Goal: Find specific page/section: Find specific page/section

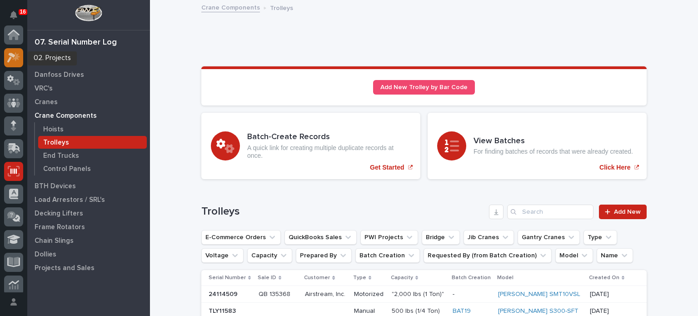
click at [14, 59] on icon at bounding box center [13, 57] width 13 height 10
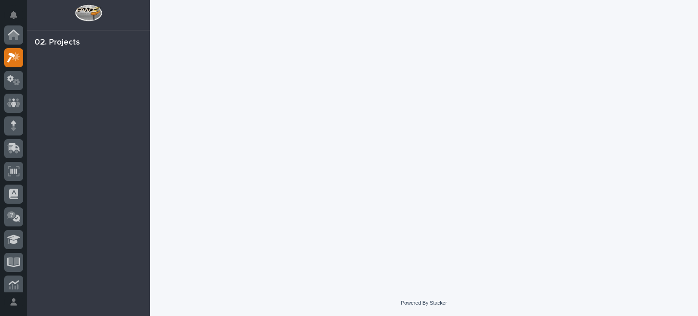
scroll to position [23, 0]
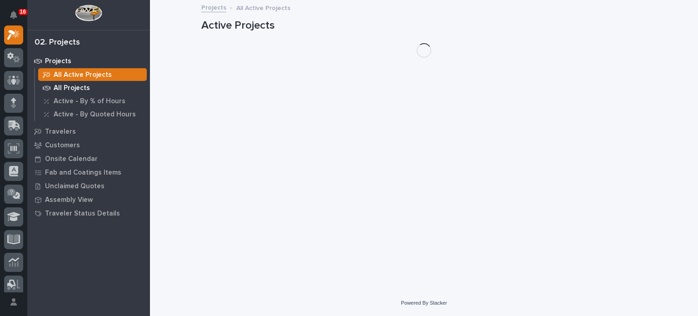
click at [62, 89] on p "All Projects" at bounding box center [72, 88] width 36 height 8
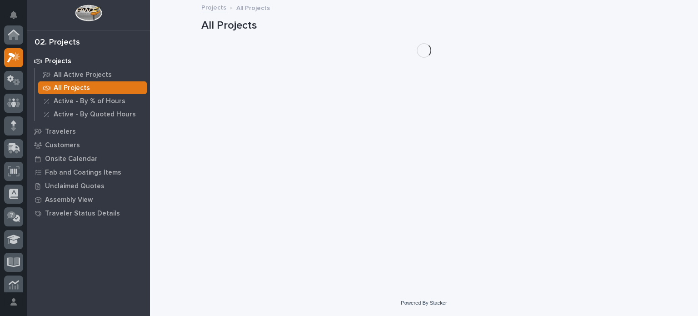
scroll to position [23, 0]
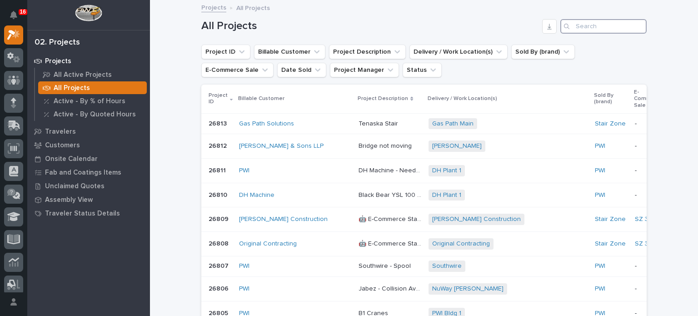
click at [578, 25] on input "Search" at bounding box center [603, 26] width 86 height 15
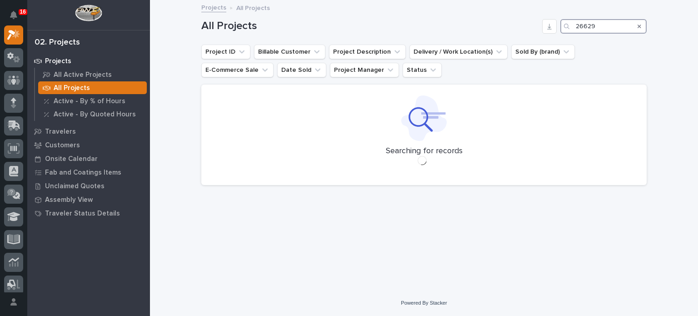
type input "26629"
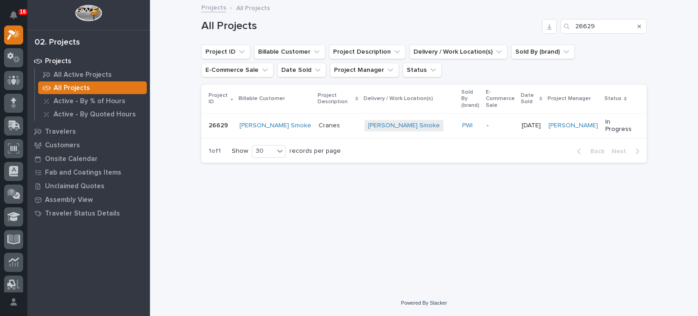
click at [323, 122] on p at bounding box center [337, 126] width 39 height 8
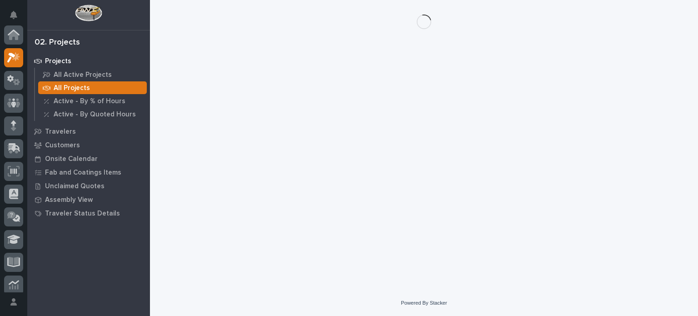
scroll to position [23, 0]
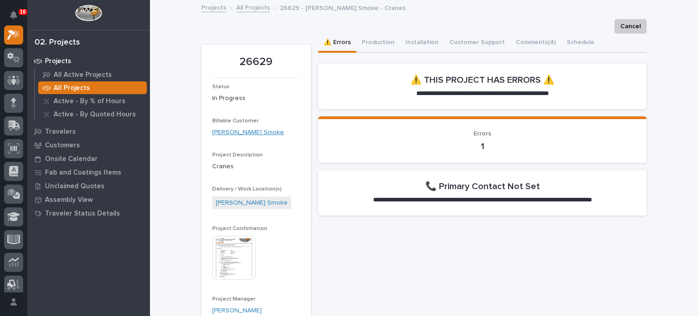
click at [236, 130] on link "[PERSON_NAME] Smoke" at bounding box center [248, 133] width 72 height 10
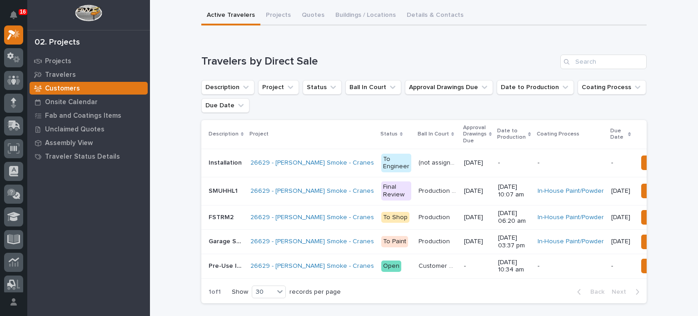
scroll to position [63, 0]
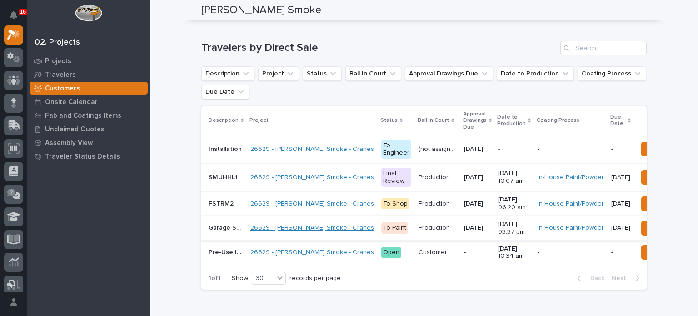
click at [297, 224] on link "26629 - [PERSON_NAME] Smoke - Cranes" at bounding box center [312, 228] width 124 height 8
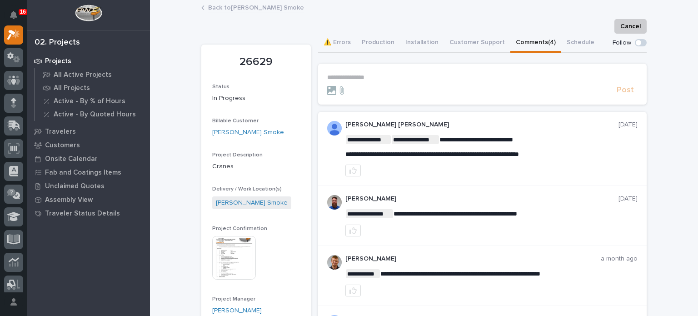
click at [513, 41] on button "Comments (4)" at bounding box center [535, 43] width 51 height 19
